Goal: Task Accomplishment & Management: Manage account settings

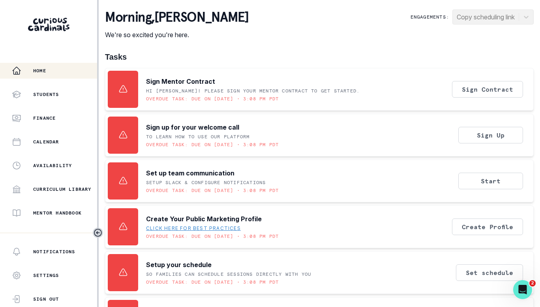
scroll to position [107, 0]
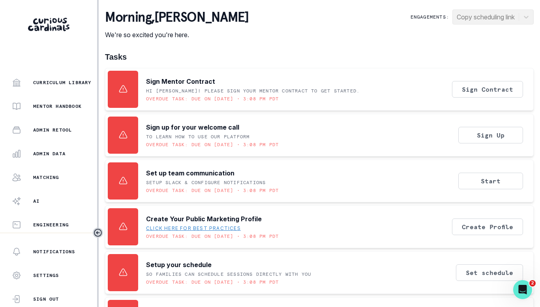
click at [43, 152] on p "Admin Data" at bounding box center [49, 153] width 32 height 6
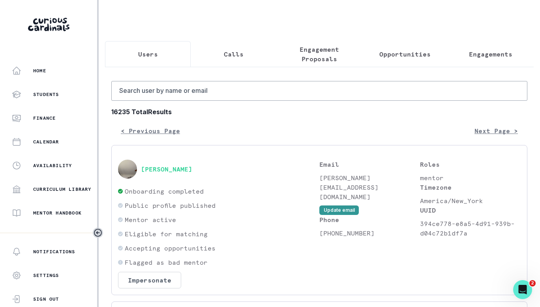
click at [477, 60] on button "Engagements" at bounding box center [491, 54] width 86 height 26
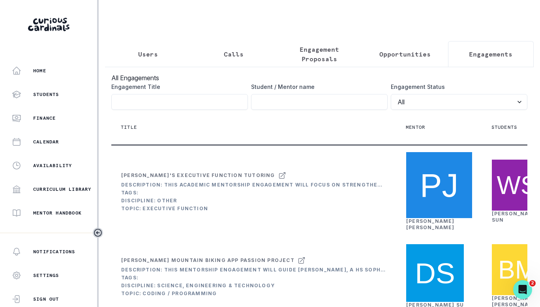
click at [417, 52] on p "Opportunities" at bounding box center [405, 53] width 51 height 9
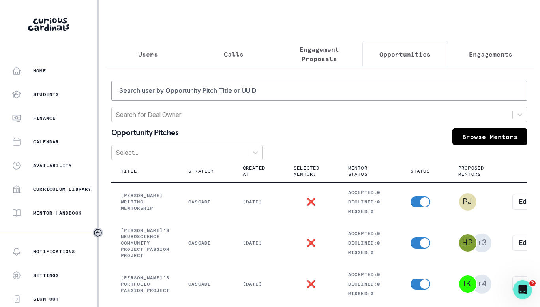
click at [293, 37] on div "Users Calls Engagement Proposals Opportunities Engagements Search user by Oppor…" at bounding box center [319, 301] width 429 height 603
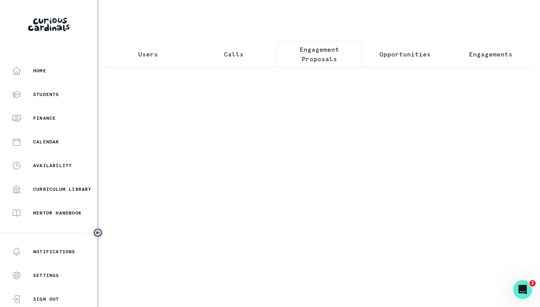
click at [316, 62] on p "Engagement Proposals" at bounding box center [319, 54] width 72 height 19
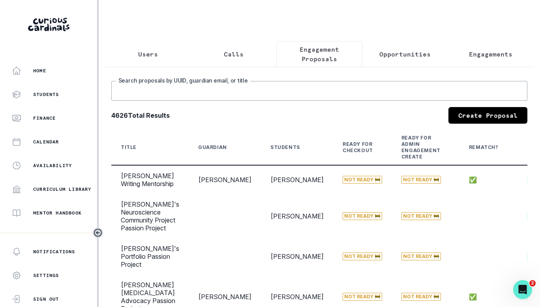
click at [305, 99] on input "Search proposals by UUID, guardian email, or title" at bounding box center [319, 91] width 416 height 20
type input "[PERSON_NAME]"
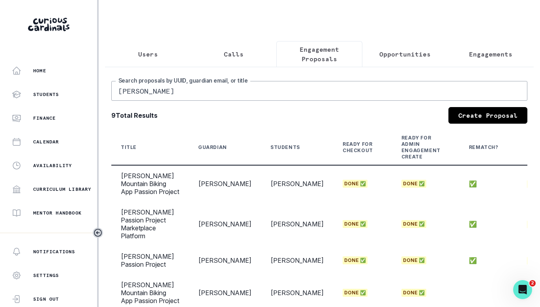
drag, startPoint x: 266, startPoint y: 126, endPoint x: 645, endPoint y: 132, distance: 379.2
click at [540, 132] on html "Home Students Finance Calendar Availability Curriculum Library Mentor Handbook …" at bounding box center [270, 153] width 540 height 307
drag, startPoint x: 333, startPoint y: 163, endPoint x: 325, endPoint y: 154, distance: 11.7
click at [333, 163] on th "Ready for Checkout" at bounding box center [362, 147] width 59 height 35
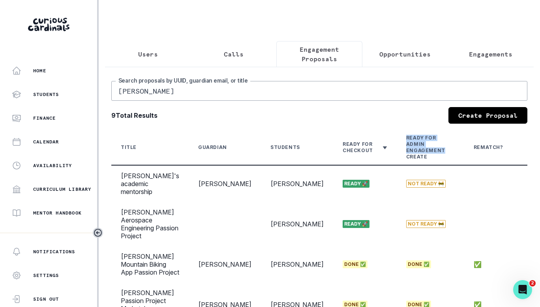
drag, startPoint x: 333, startPoint y: 150, endPoint x: 393, endPoint y: 154, distance: 59.8
click at [393, 154] on tr "Title Guardian Students Ready for Checkout Ready for Admin Engagement Create Re…" at bounding box center [412, 147] width 602 height 35
click at [229, 88] on input "[PERSON_NAME]" at bounding box center [319, 91] width 416 height 20
click at [532, 150] on div "Status" at bounding box center [542, 147] width 21 height 6
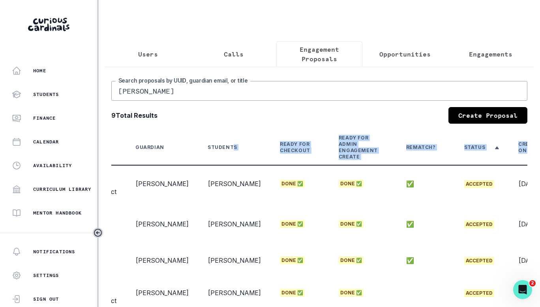
scroll to position [0, 133]
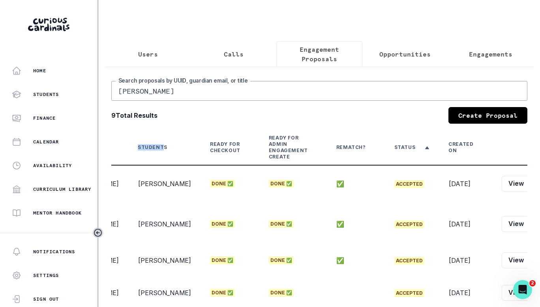
drag, startPoint x: 256, startPoint y: 143, endPoint x: 546, endPoint y: 162, distance: 291.3
click at [540, 162] on html "Home Students Finance Calendar Availability Curriculum Library Mentor Handbook …" at bounding box center [270, 153] width 540 height 307
click at [502, 192] on button "View" at bounding box center [516, 184] width 29 height 16
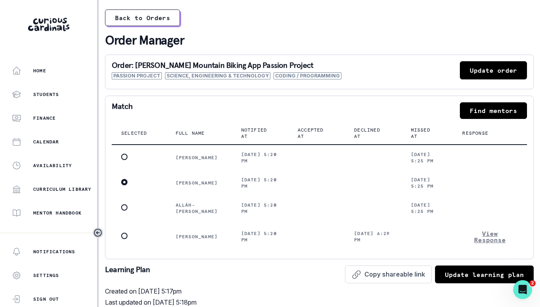
click at [477, 76] on button "Update order" at bounding box center [493, 70] width 67 height 18
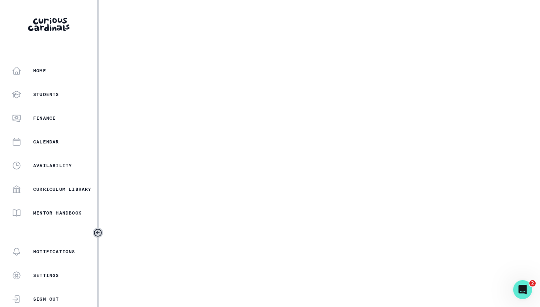
select select "2e0e0867-17d0-41a8-92b9-7b446b3bc83e"
select select "14775c00-7682-46fc-b8e9-ad1f6cb9f3a0"
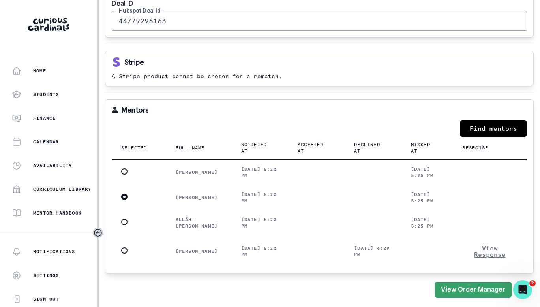
scroll to position [107, 0]
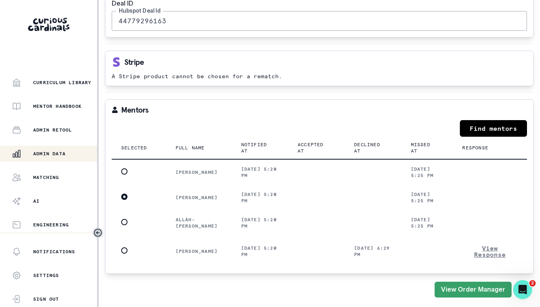
click at [46, 150] on div "Admin Data" at bounding box center [54, 153] width 85 height 9
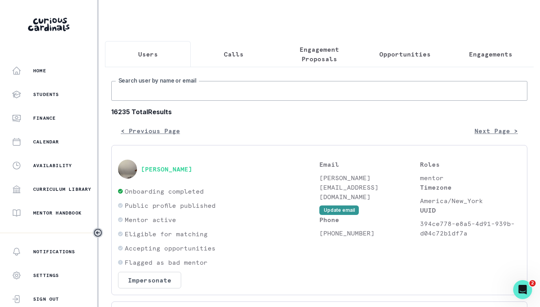
click at [162, 97] on input "Search user by name or email" at bounding box center [319, 91] width 416 height 20
type input "[PERSON_NAME]"
click at [397, 60] on button "Opportunities" at bounding box center [406, 54] width 86 height 26
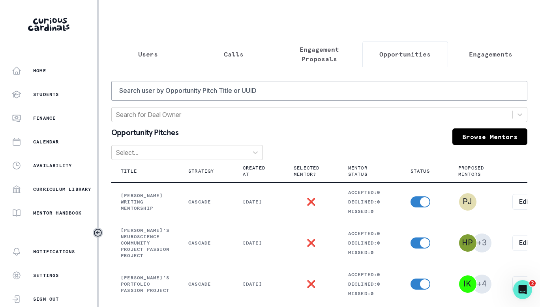
click at [473, 59] on button "Engagements" at bounding box center [491, 54] width 86 height 26
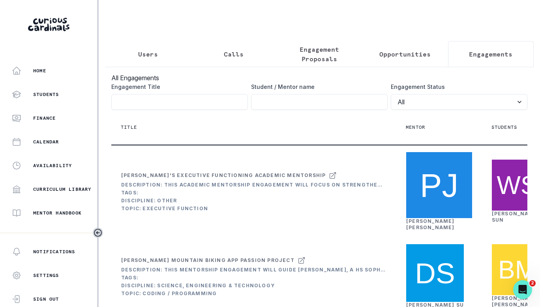
click at [320, 109] on input "Engagement Title" at bounding box center [319, 102] width 137 height 16
paste input "[PERSON_NAME]"
type input "[PERSON_NAME]"
click button "submit" at bounding box center [0, 0] width 0 height 0
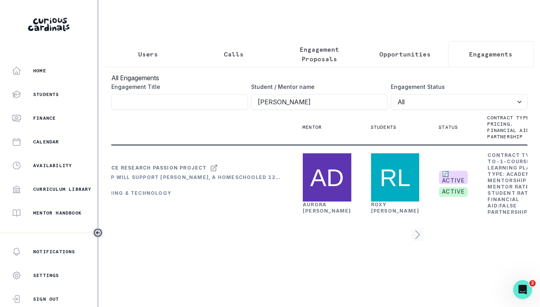
scroll to position [0, 107]
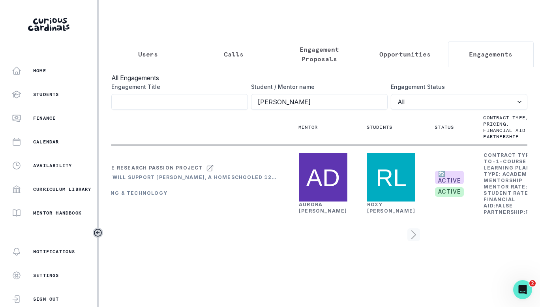
click at [307, 214] on link "[PERSON_NAME]" at bounding box center [323, 207] width 49 height 12
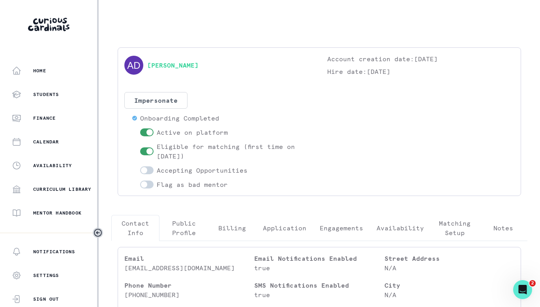
click at [341, 229] on p "Engagements" at bounding box center [341, 227] width 43 height 9
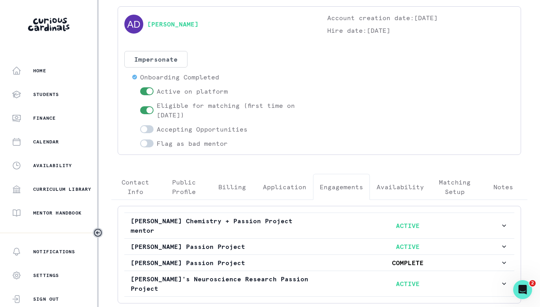
scroll to position [82, 0]
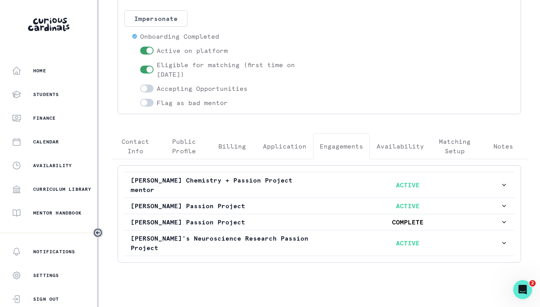
click at [240, 243] on p "[PERSON_NAME]'s Neuroscience Research Passion Project" at bounding box center [223, 242] width 185 height 19
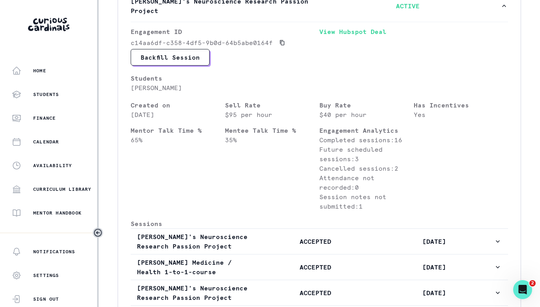
scroll to position [437, 0]
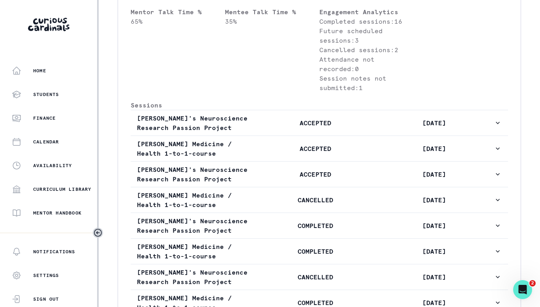
click at [285, 221] on p "COMPLETED" at bounding box center [315, 225] width 119 height 9
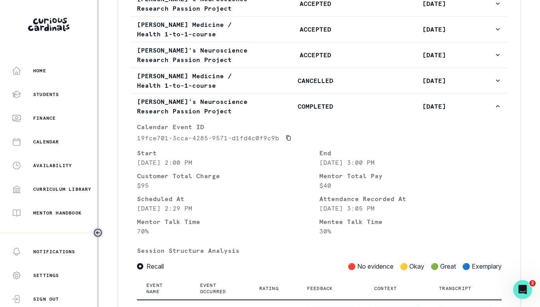
scroll to position [516, 0]
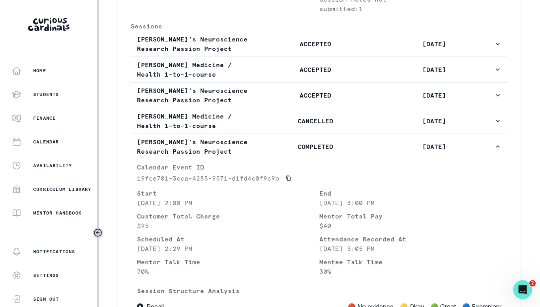
click at [286, 134] on button "[PERSON_NAME]'s Neuroscience Research Passion Project COMPLETED [DATE]" at bounding box center [320, 146] width 378 height 25
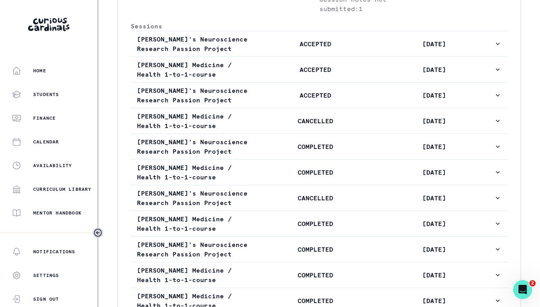
click at [287, 120] on button "[PERSON_NAME] Medicine / Health 1-to-1-course CANCELLED [DATE]" at bounding box center [320, 120] width 378 height 25
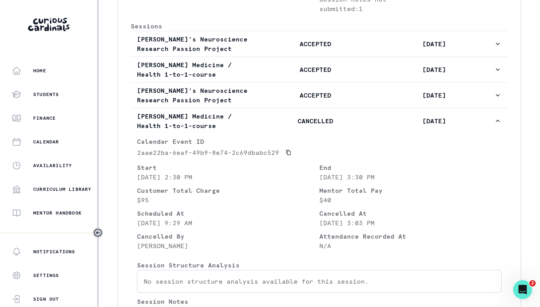
click at [267, 122] on button "[PERSON_NAME] Medicine / Health 1-to-1-course CANCELLED [DATE]" at bounding box center [320, 120] width 378 height 25
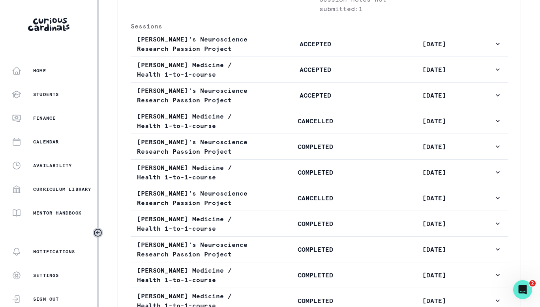
click at [283, 83] on button "[PERSON_NAME]'s Neuroscience Research Passion Project ACCEPTED [DATE]" at bounding box center [320, 95] width 378 height 25
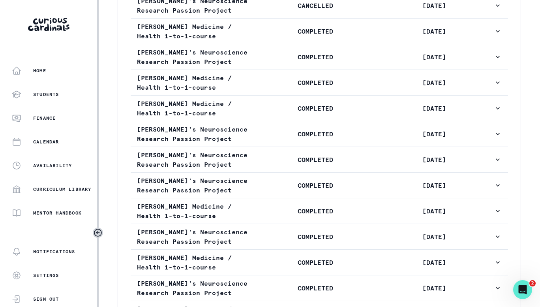
scroll to position [1109, 0]
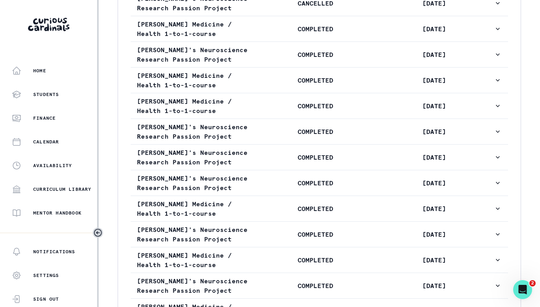
click at [267, 178] on p "COMPLETED" at bounding box center [315, 182] width 119 height 9
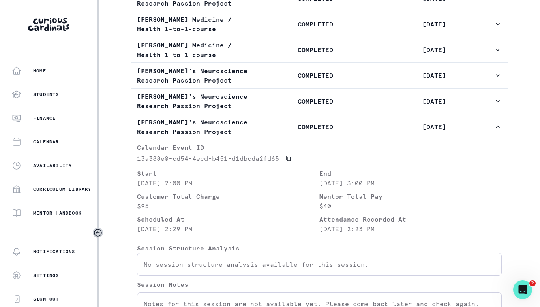
scroll to position [753, 0]
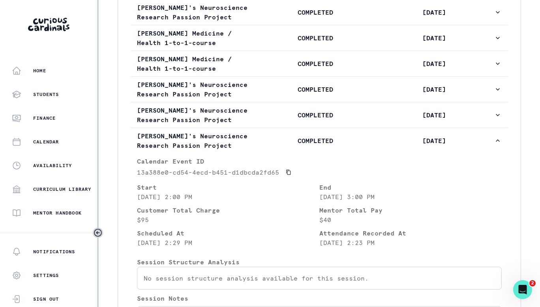
click at [275, 136] on p "COMPLETED" at bounding box center [315, 140] width 119 height 9
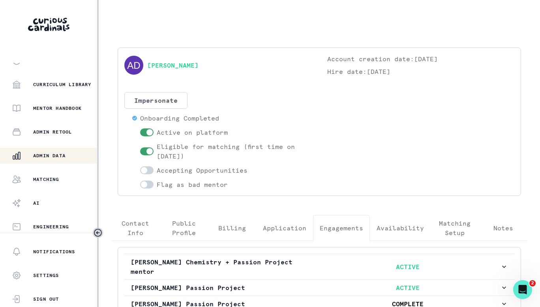
scroll to position [107, 0]
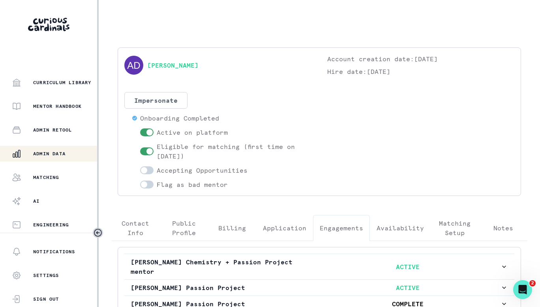
click at [45, 150] on p "Admin Data" at bounding box center [49, 153] width 32 height 6
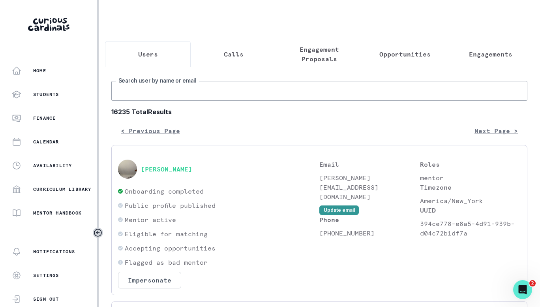
click at [174, 95] on input "Search user by name or email" at bounding box center [319, 91] width 416 height 20
paste input "[PERSON_NAME]"
type input "[PERSON_NAME]"
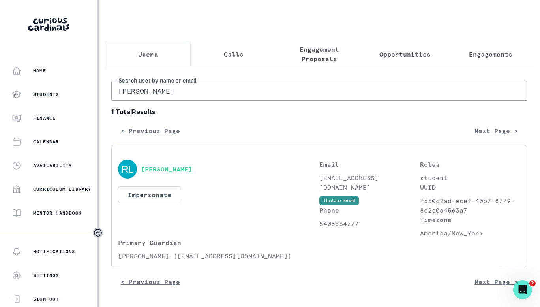
scroll to position [4, 0]
drag, startPoint x: 170, startPoint y: 258, endPoint x: 115, endPoint y: 252, distance: 55.7
click at [115, 252] on div "[PERSON_NAME] Impersonate Confirmation Are you sure? Impersonating means that w…" at bounding box center [319, 206] width 416 height 122
copy p "[PERSON_NAME]"
click at [194, 90] on input "[PERSON_NAME]" at bounding box center [319, 91] width 416 height 20
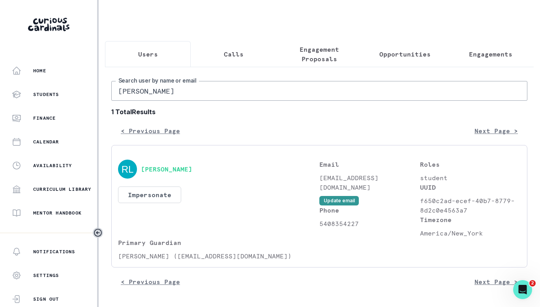
paste input "Whitne"
type input "[PERSON_NAME]"
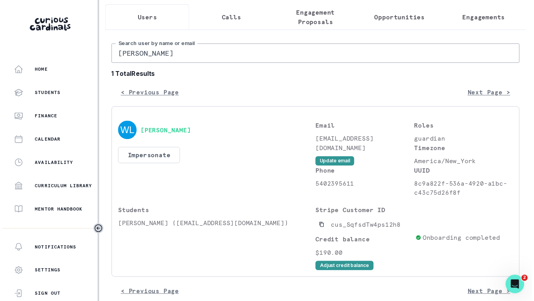
scroll to position [56, 0]
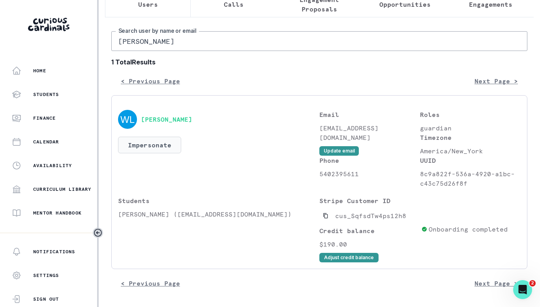
click at [161, 145] on button "Impersonate" at bounding box center [149, 145] width 63 height 17
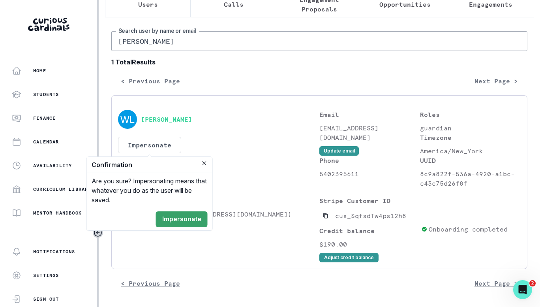
click at [186, 224] on button "Impersonate" at bounding box center [182, 219] width 52 height 16
